Goal: Task Accomplishment & Management: Use online tool/utility

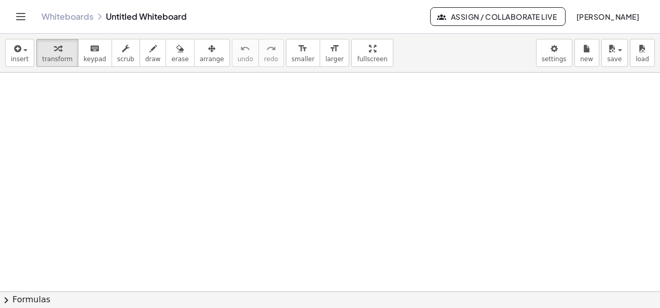
click at [21, 19] on icon "Toggle navigation" at bounding box center [21, 16] width 12 height 12
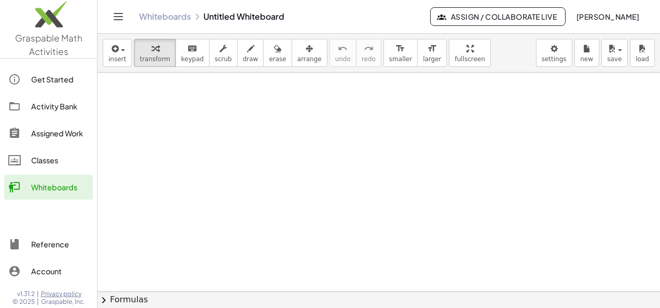
click at [57, 134] on div "Assigned Work" at bounding box center [60, 133] width 58 height 12
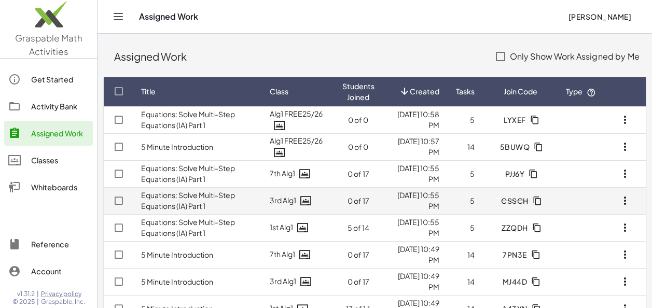
click at [626, 201] on icon "button" at bounding box center [625, 201] width 12 height 12
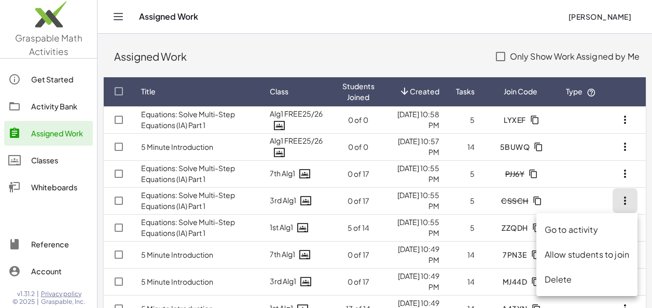
click at [585, 255] on div "Allow students to join" at bounding box center [587, 255] width 85 height 12
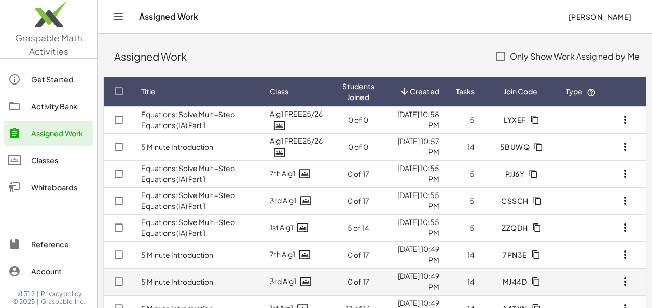
click at [624, 282] on icon "button" at bounding box center [625, 282] width 12 height 12
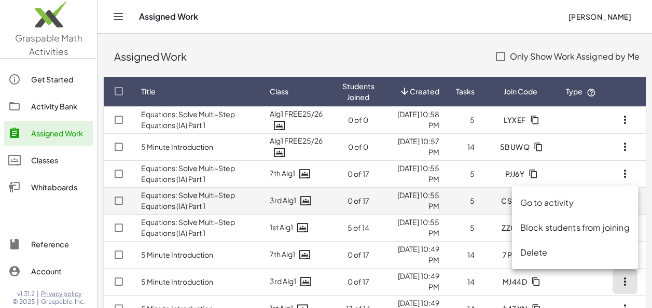
click at [211, 199] on link "Equations: Solve Multi-Step Equations (IA) Part 1" at bounding box center [188, 201] width 94 height 20
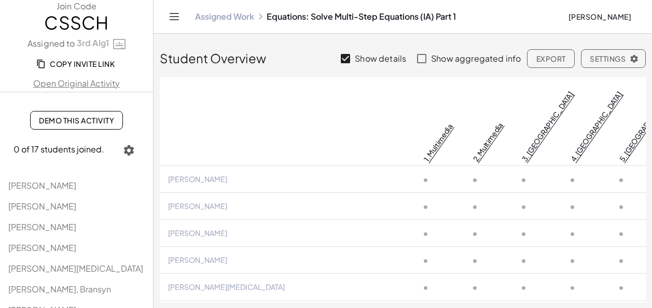
click at [82, 126] on link "Demo This Activity" at bounding box center [76, 120] width 93 height 19
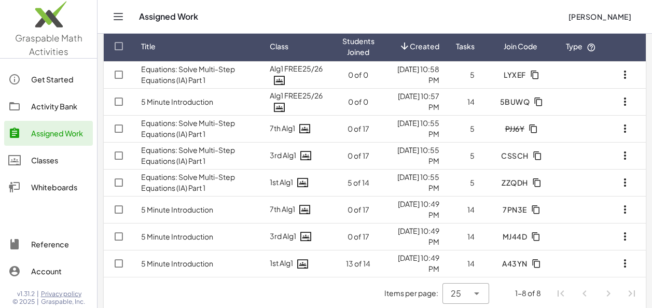
scroll to position [52, 0]
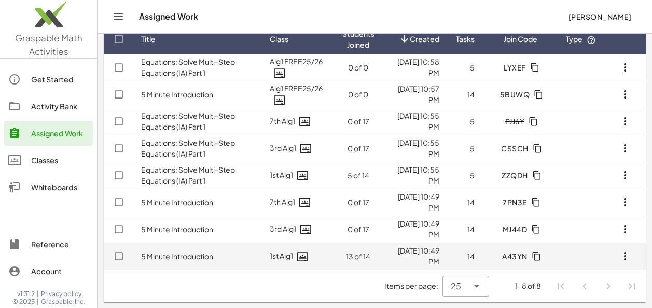
click at [178, 256] on link "5 Minute Introduction" at bounding box center [177, 256] width 72 height 9
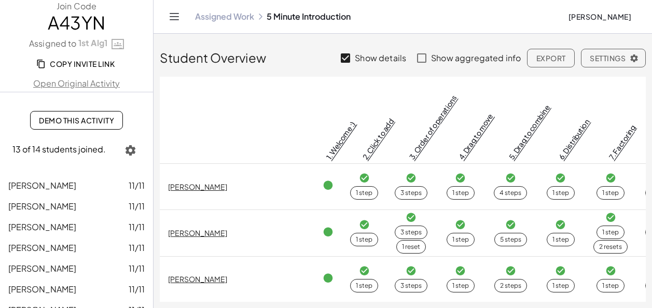
click at [206, 17] on link "Assigned Work" at bounding box center [224, 16] width 59 height 10
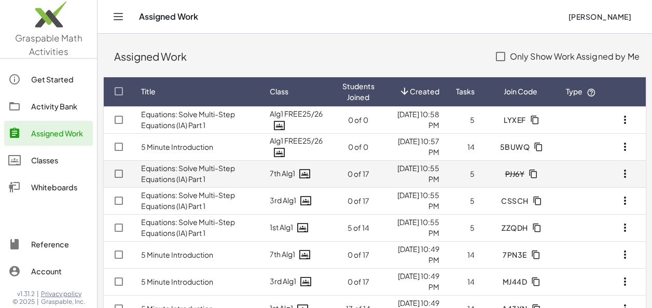
click at [623, 173] on icon "button" at bounding box center [625, 174] width 12 height 12
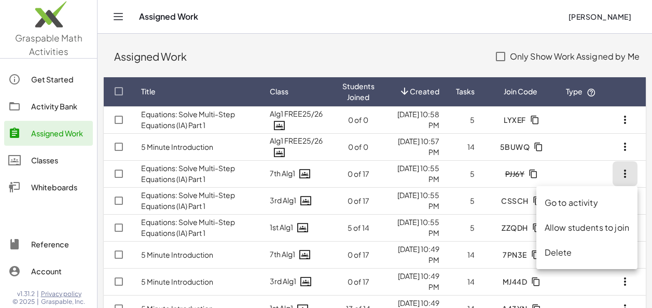
click at [597, 227] on div "Allow students to join" at bounding box center [587, 228] width 85 height 12
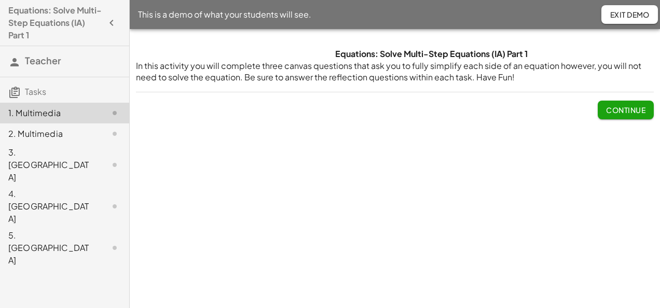
click at [616, 111] on span "Continue" at bounding box center [625, 109] width 39 height 9
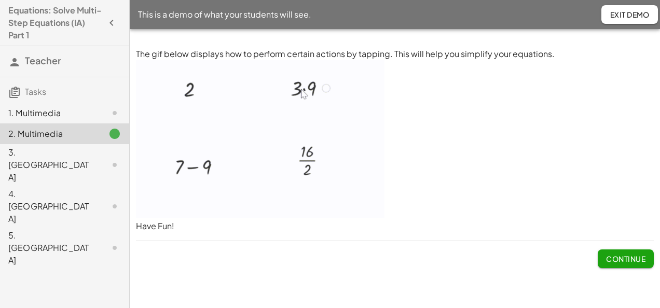
click at [606, 256] on span "Continue" at bounding box center [625, 258] width 39 height 9
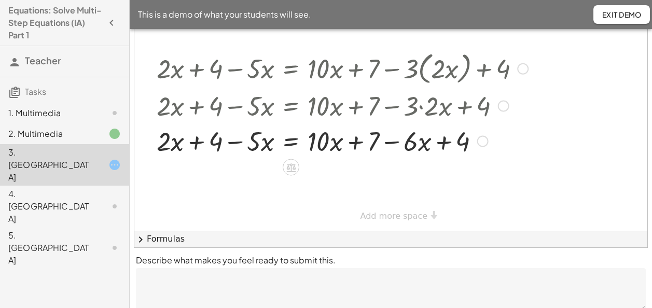
scroll to position [101, 0]
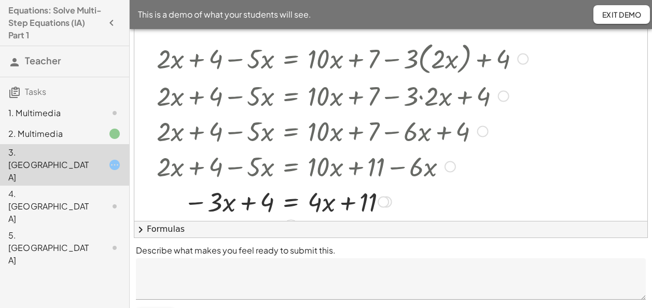
click at [171, 268] on textarea at bounding box center [391, 280] width 510 height 42
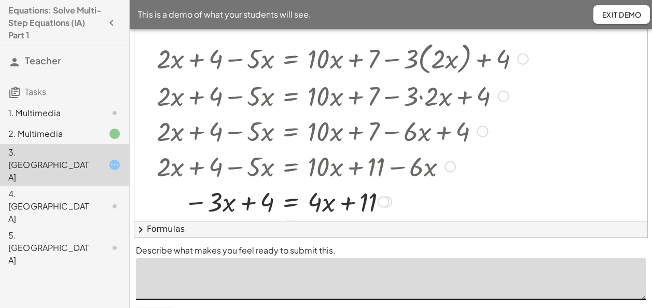
click at [37, 188] on div "4. [GEOGRAPHIC_DATA]" at bounding box center [50, 206] width 84 height 37
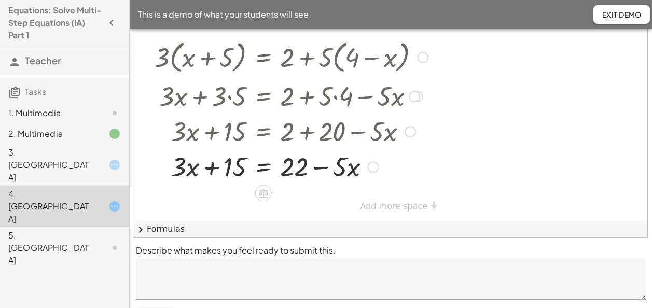
click at [38, 229] on div "5. [GEOGRAPHIC_DATA]" at bounding box center [50, 247] width 84 height 37
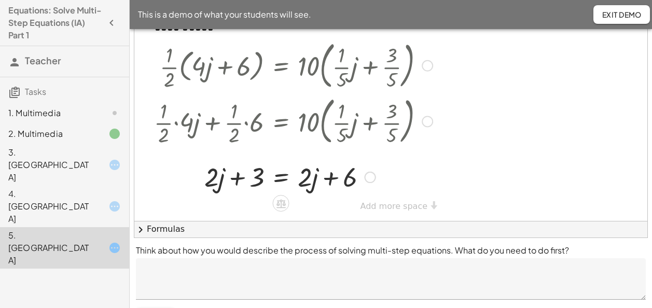
click at [614, 18] on span "Exit Demo" at bounding box center [622, 14] width 40 height 9
